Goal: Task Accomplishment & Management: Use online tool/utility

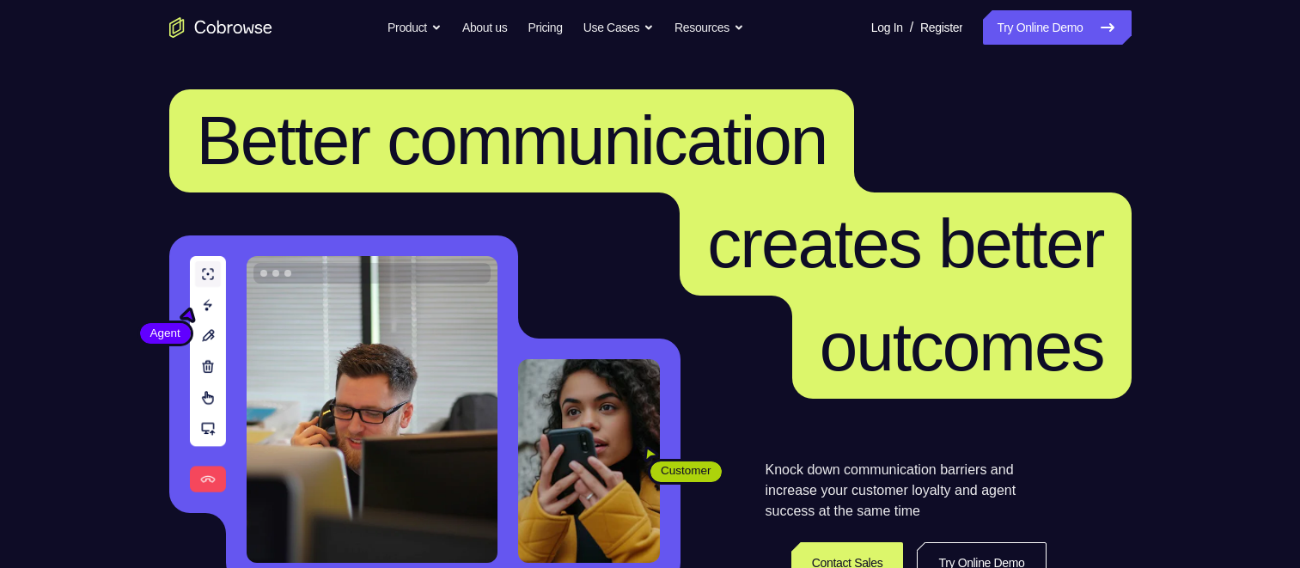
click at [1047, 21] on link "Try Online Demo" at bounding box center [1057, 27] width 148 height 34
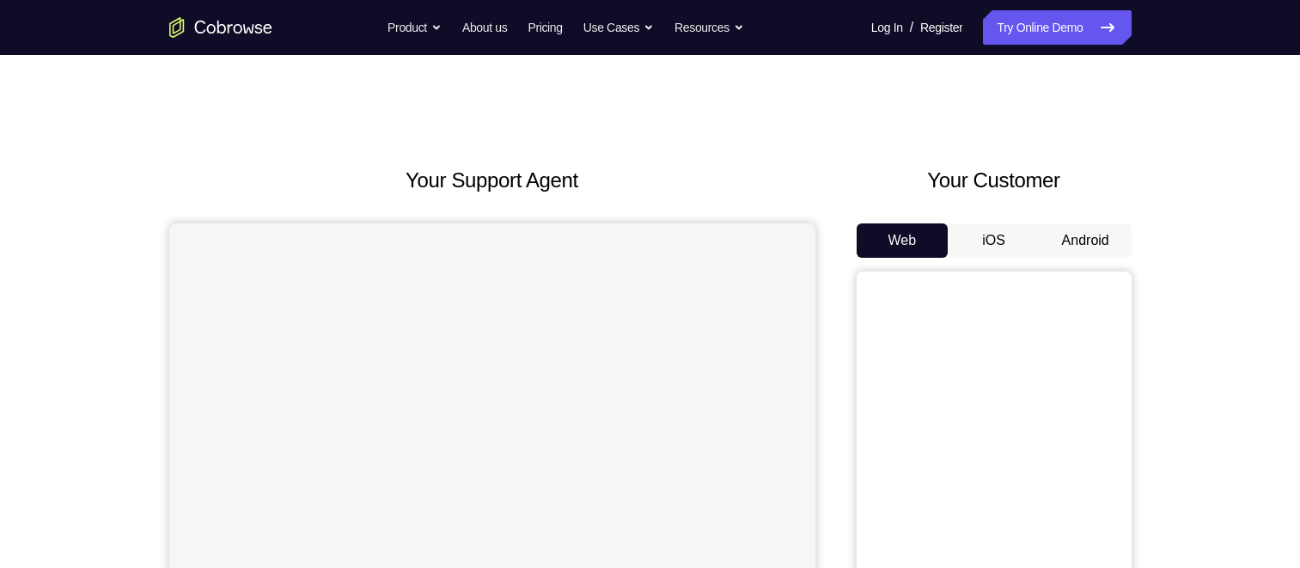
click at [1067, 244] on button "Android" at bounding box center [1086, 240] width 92 height 34
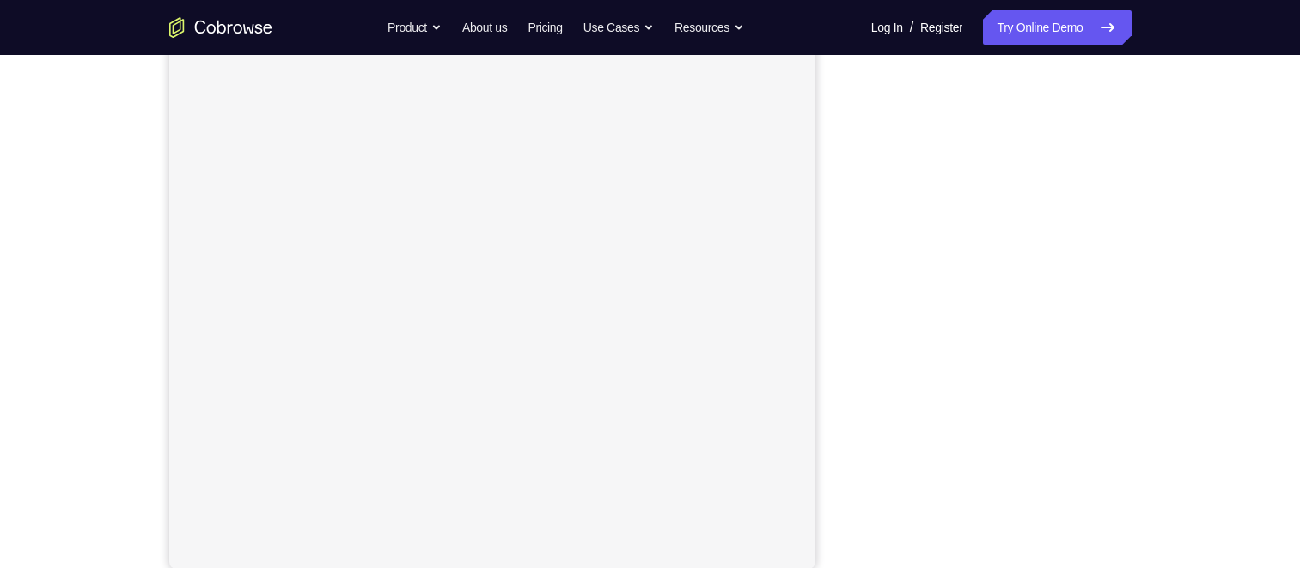
scroll to position [229, 0]
click at [1078, 66] on button "Android" at bounding box center [1086, 65] width 92 height 34
